Goal: Transaction & Acquisition: Download file/media

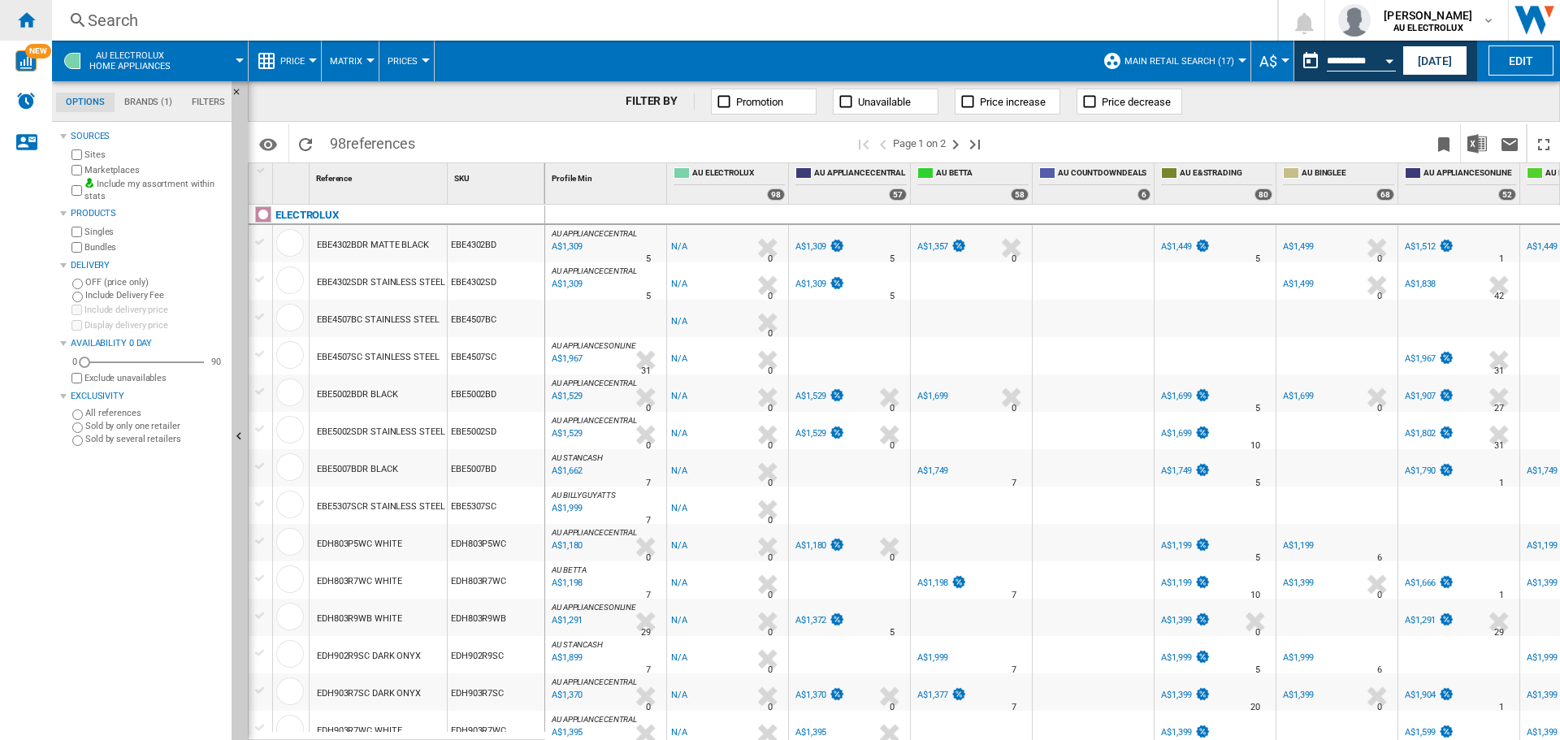
click at [22, 24] on ng-md-icon "Home" at bounding box center [26, 20] width 20 height 20
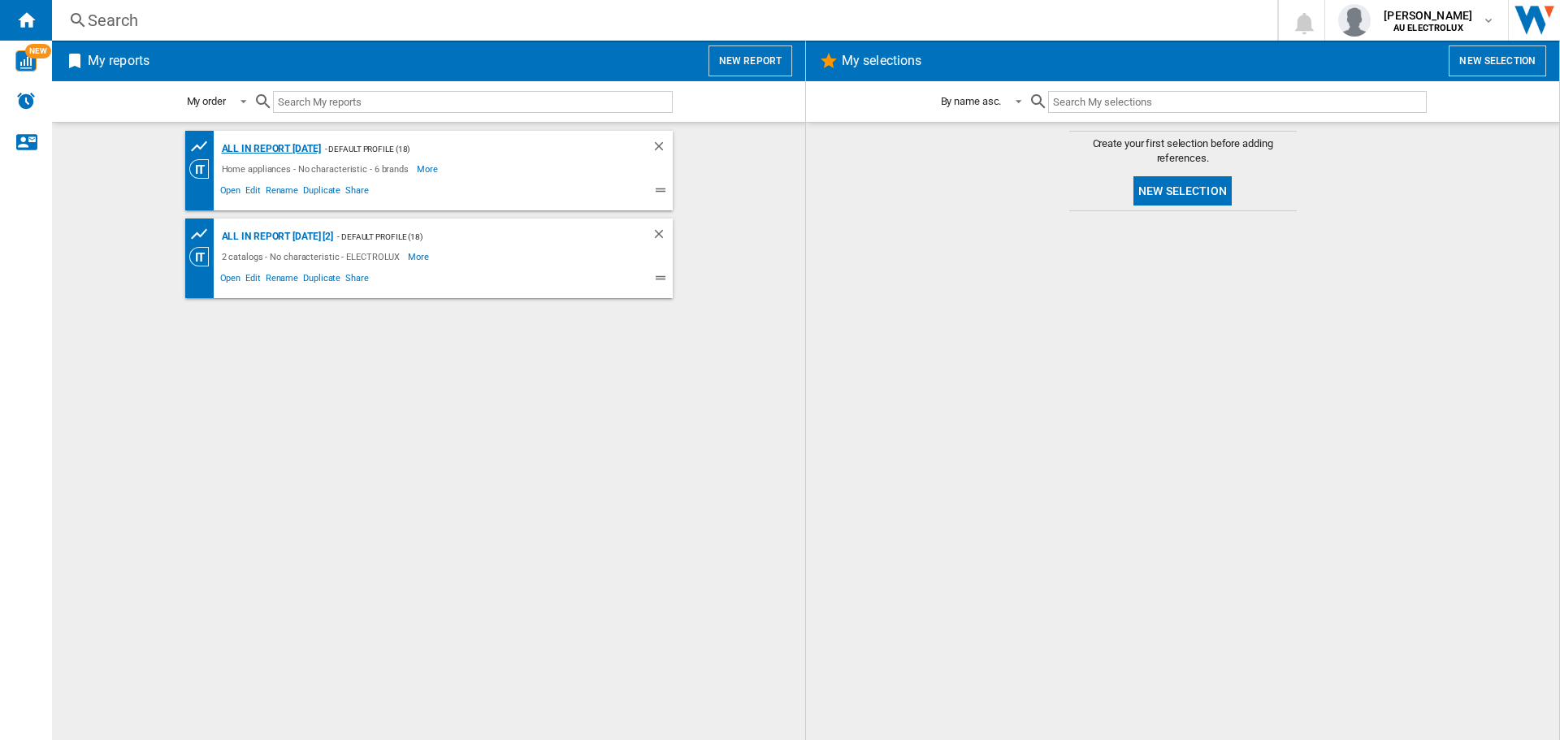
click at [288, 144] on div "All in report [DATE]" at bounding box center [269, 149] width 103 height 20
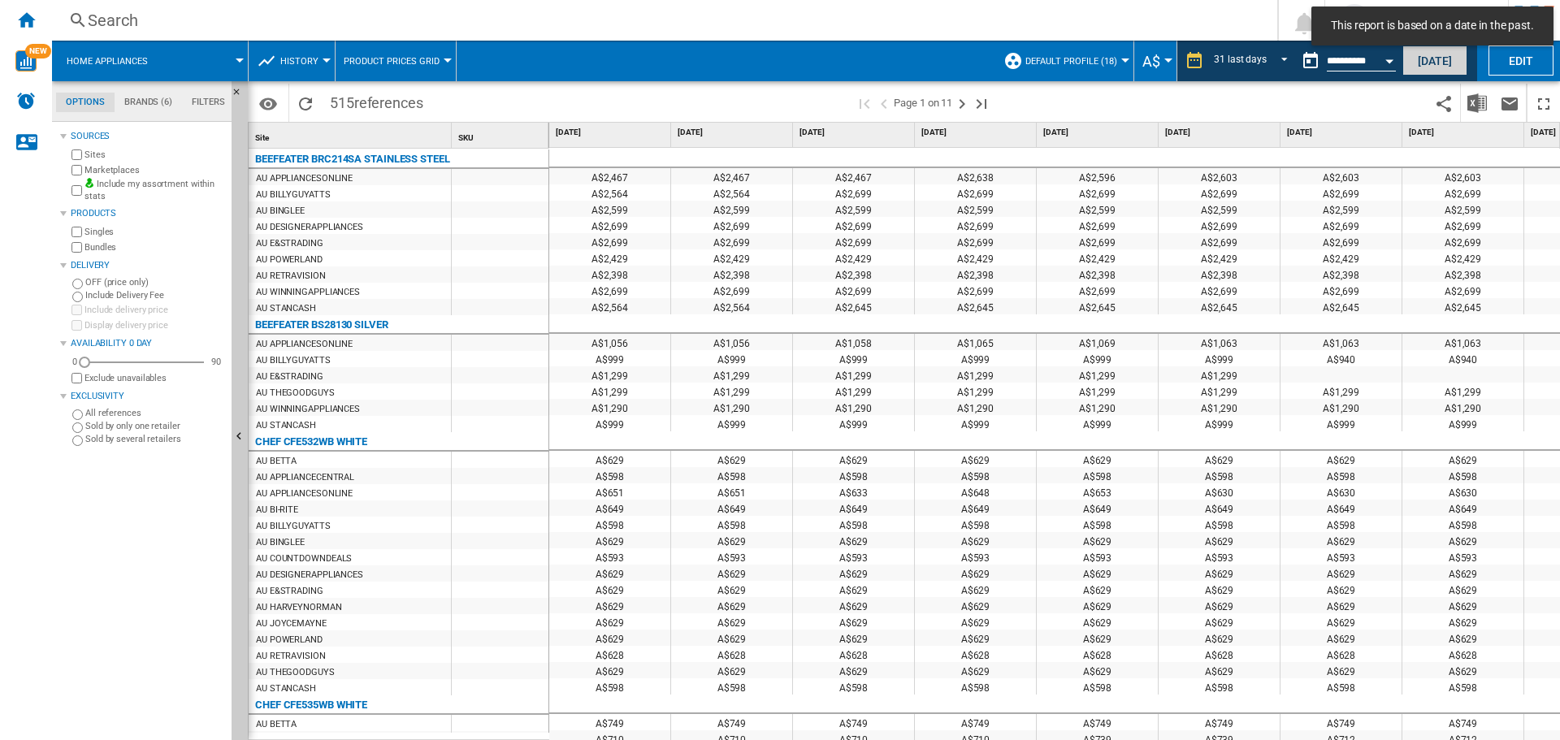
click at [1423, 60] on button "[DATE]" at bounding box center [1435, 61] width 65 height 30
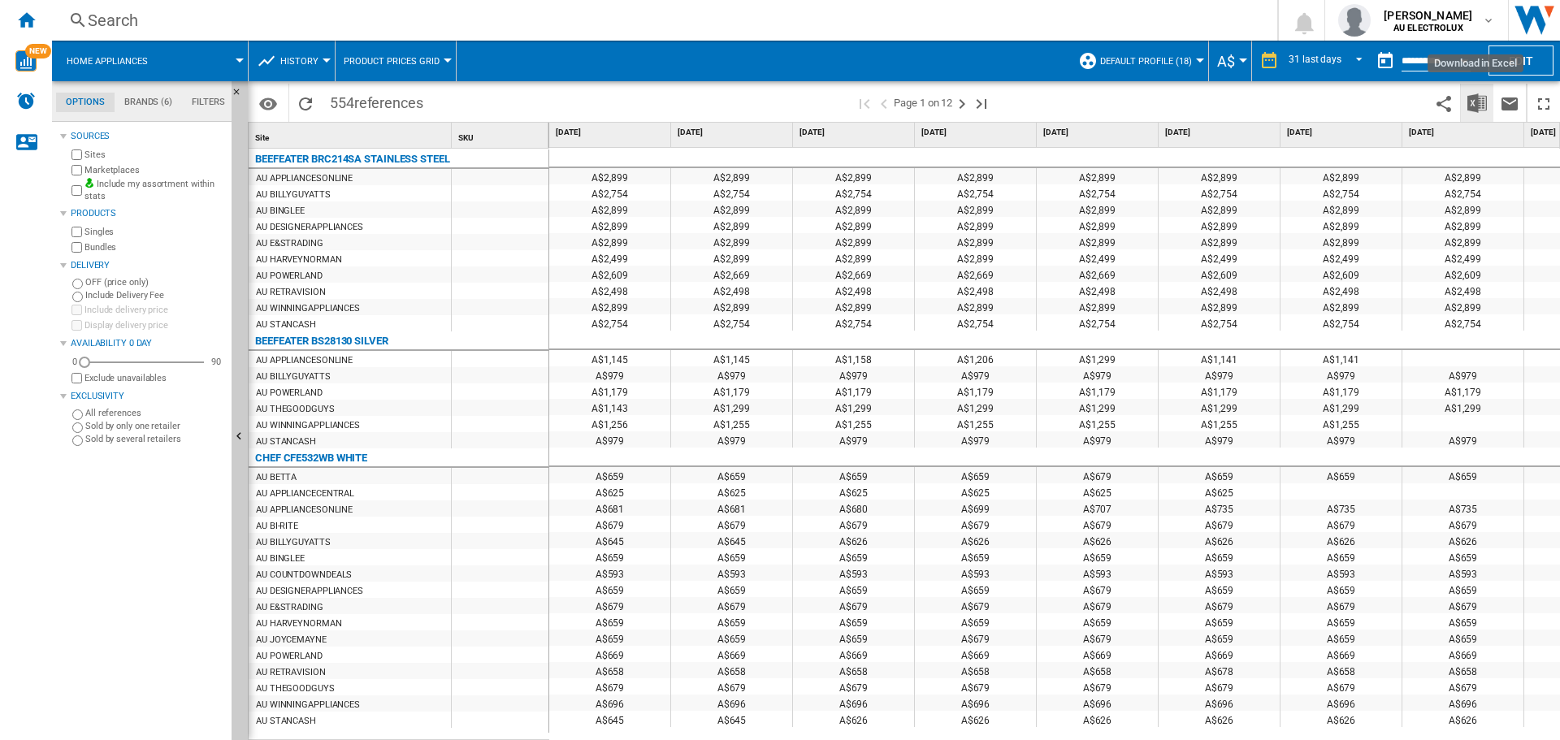
click at [1474, 98] on img "Download in Excel" at bounding box center [1478, 103] width 20 height 20
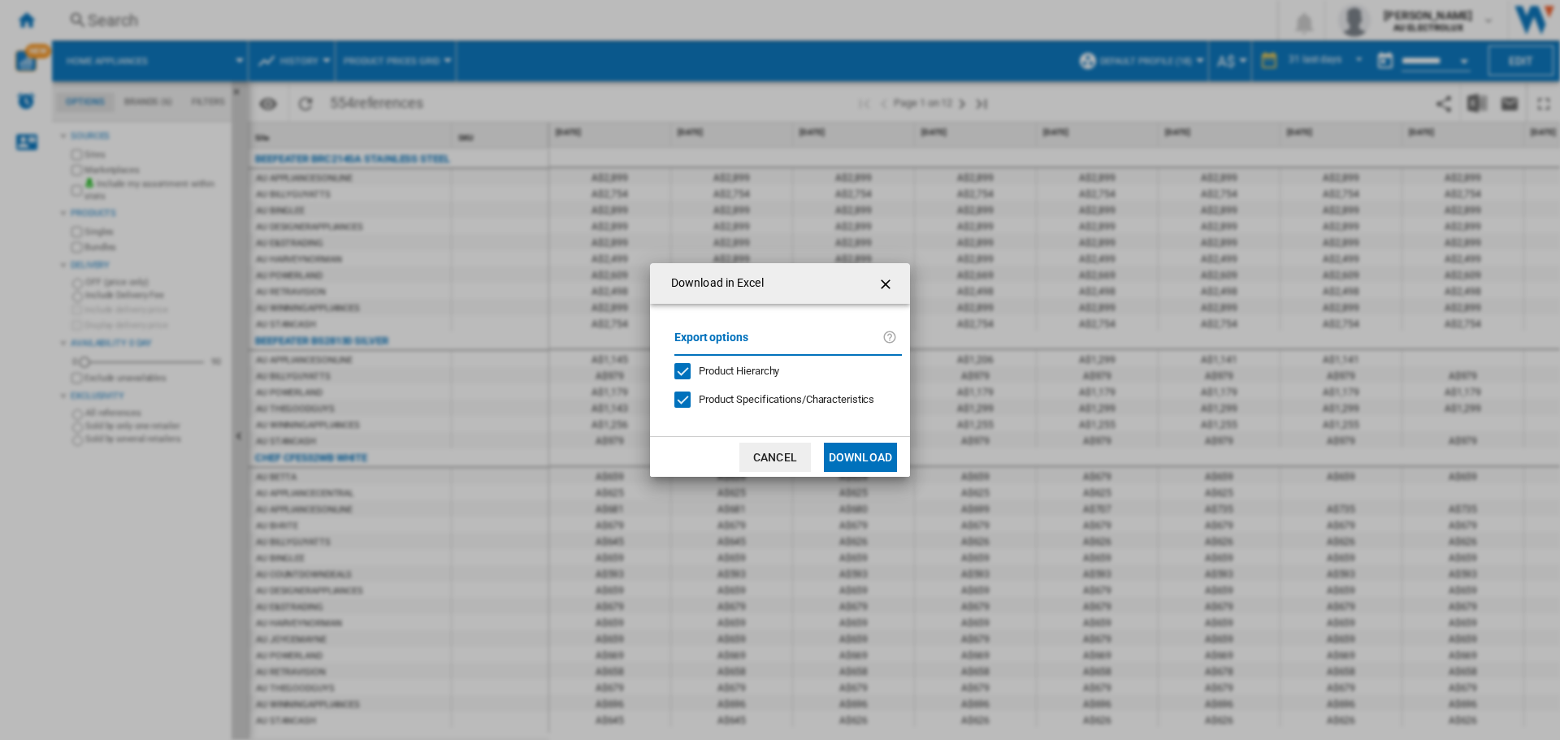
click at [738, 372] on span "Product Hierarchy" at bounding box center [739, 371] width 80 height 12
click at [762, 404] on span "Product Specifications/Characteristics" at bounding box center [787, 399] width 176 height 12
click at [861, 456] on button "Download" at bounding box center [860, 457] width 73 height 29
